Goal: Information Seeking & Learning: Learn about a topic

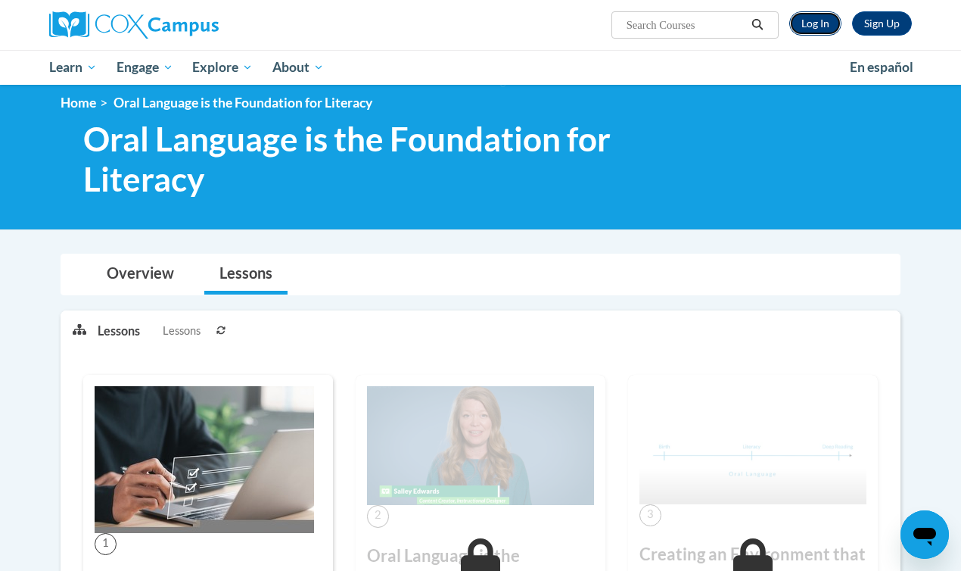
click at [821, 26] on link "Log In" at bounding box center [815, 23] width 52 height 24
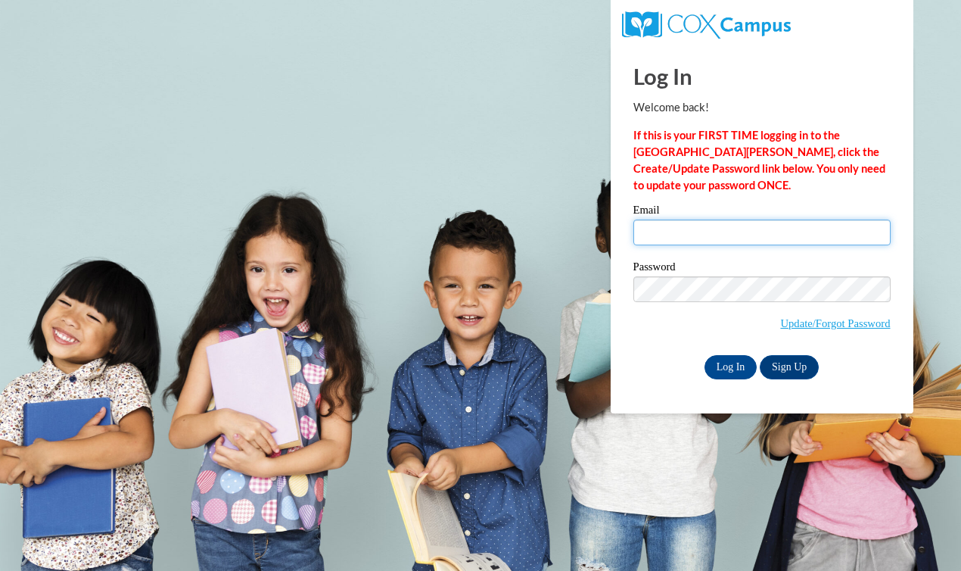
click at [676, 235] on input "Email" at bounding box center [761, 232] width 257 height 26
type input "jacquelynn.engibous@franklin.k12.wi.us"
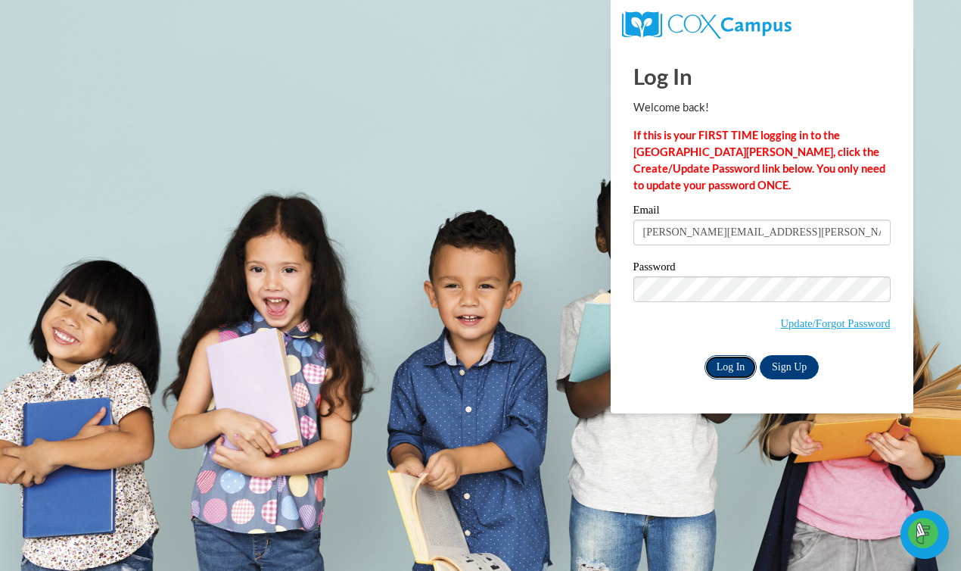
click at [731, 360] on input "Log In" at bounding box center [730, 367] width 53 height 24
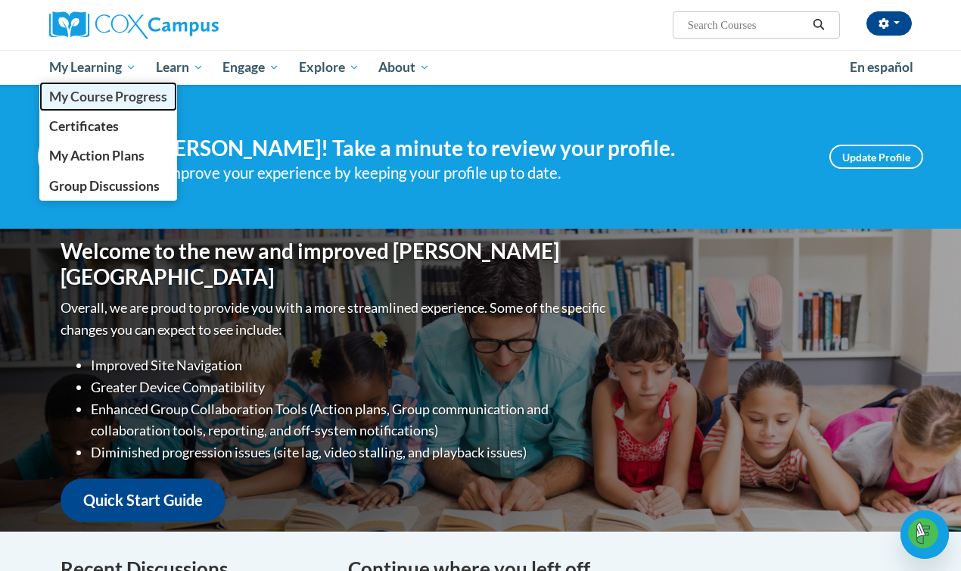
click at [104, 100] on span "My Course Progress" at bounding box center [108, 97] width 118 height 16
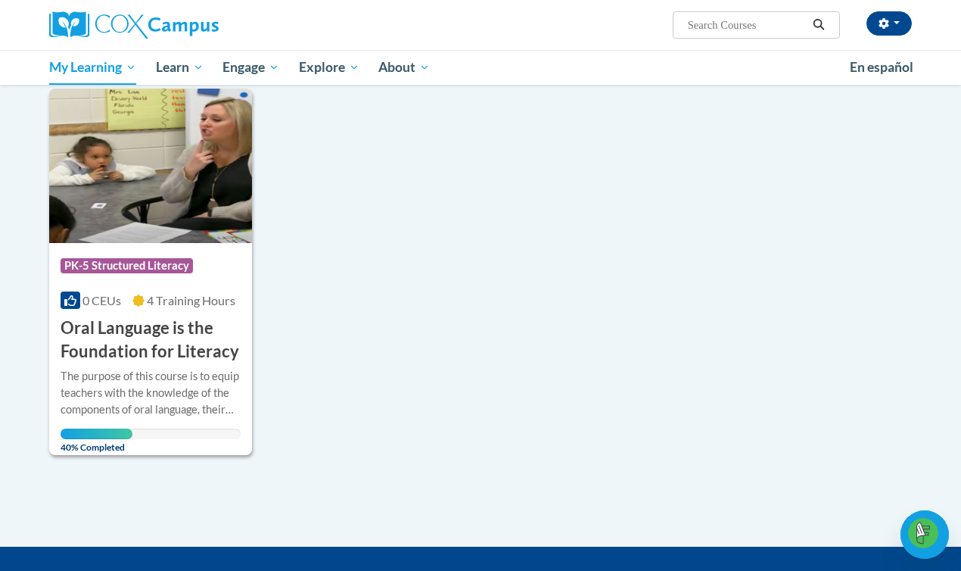
scroll to position [190, 0]
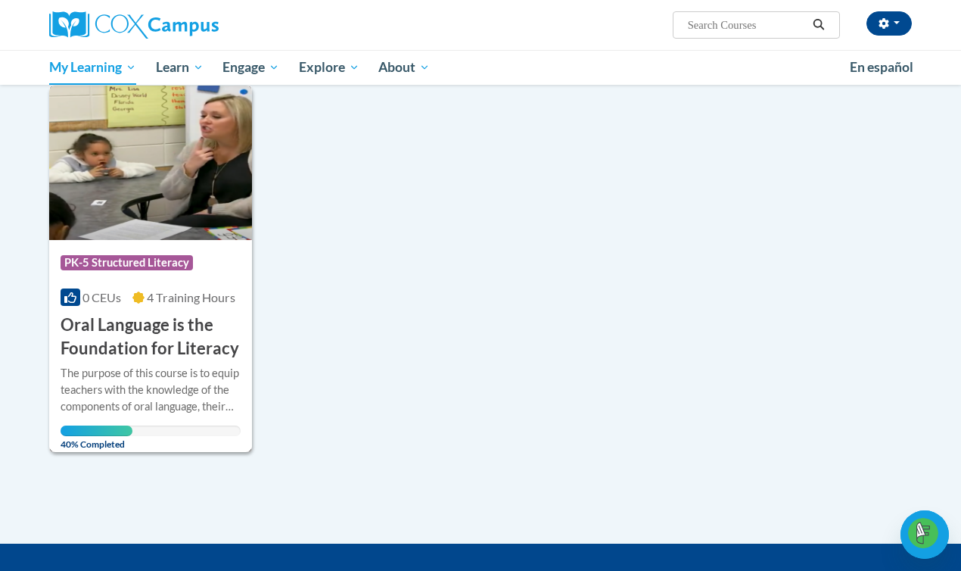
click at [151, 193] on img at bounding box center [150, 163] width 203 height 154
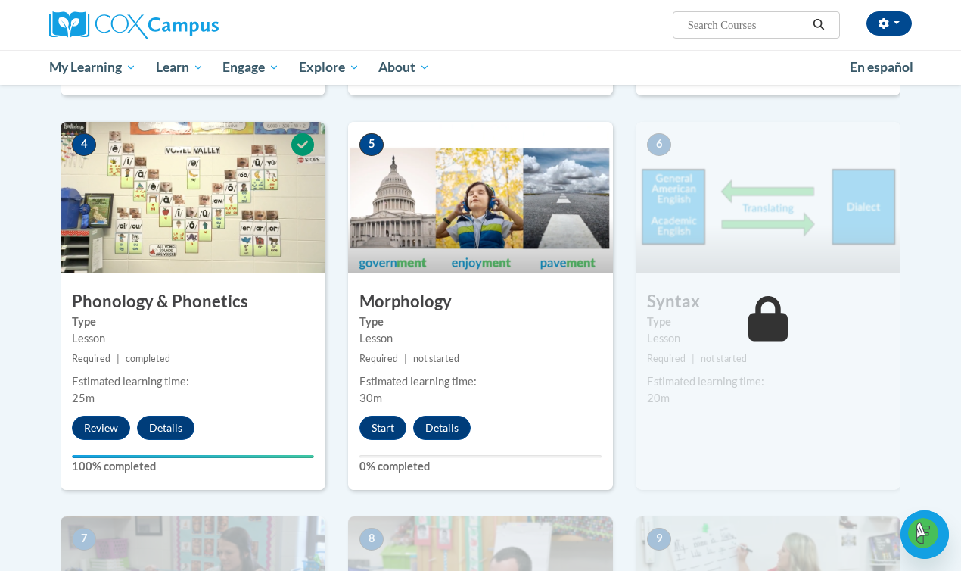
scroll to position [751, 0]
click at [378, 426] on button "Start" at bounding box center [382, 427] width 47 height 24
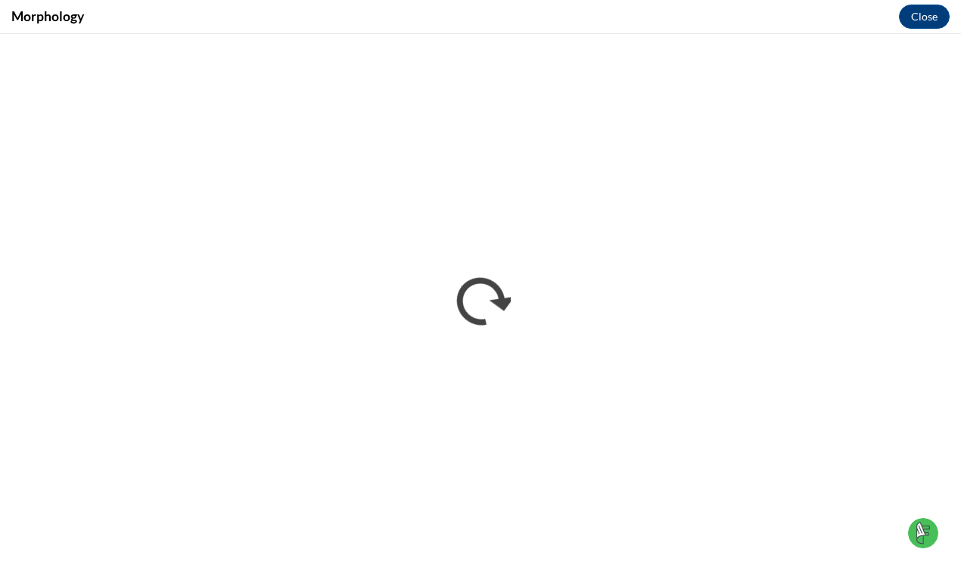
scroll to position [0, 0]
